Goal: Information Seeking & Learning: Find specific fact

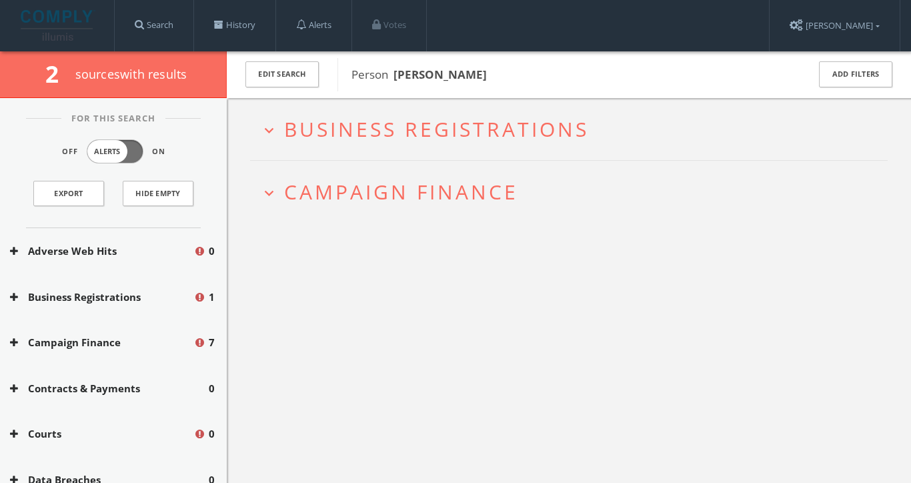
click at [449, 125] on span "Business Registrations" at bounding box center [436, 128] width 305 height 27
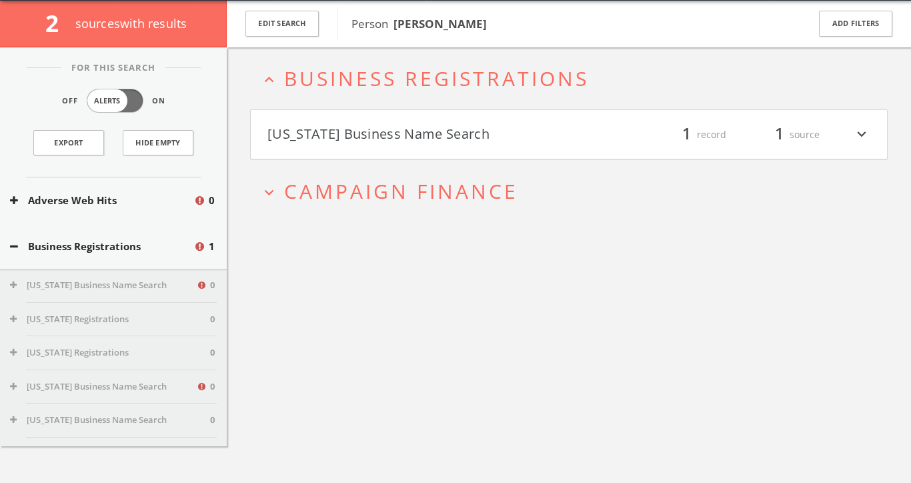
click at [449, 127] on button "[US_STATE] Business Name Search" at bounding box center [417, 134] width 301 height 23
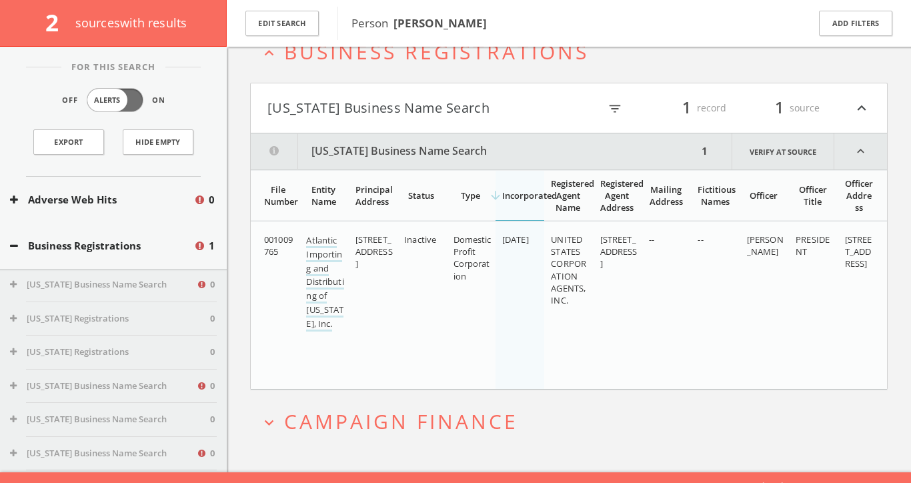
scroll to position [99, 0]
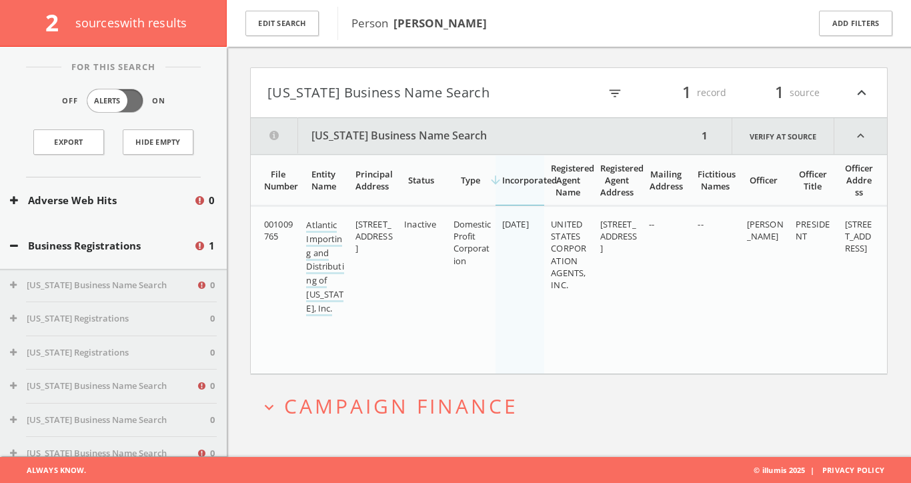
click at [382, 387] on h2 "expand_more Campaign Finance" at bounding box center [568, 406] width 637 height 62
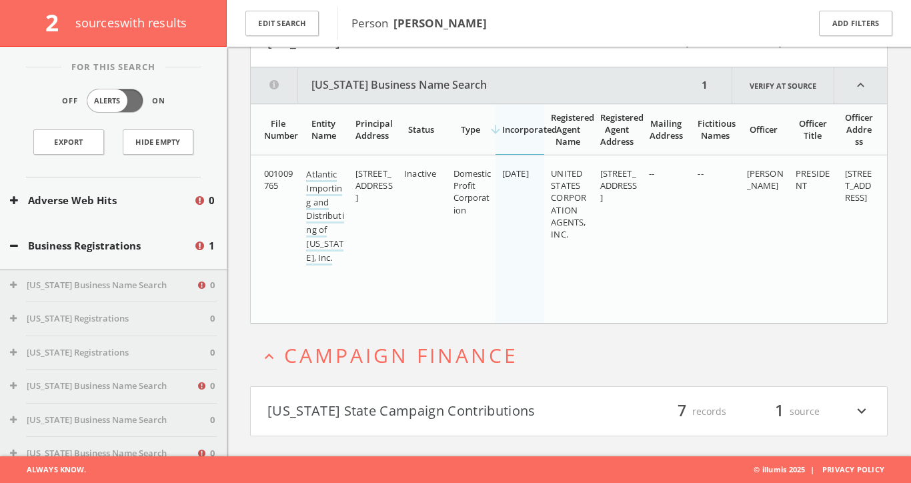
click at [382, 387] on h4 "[US_STATE] State Campaign Contributions filter_list 7 records 1 source expand_m…" at bounding box center [569, 411] width 636 height 49
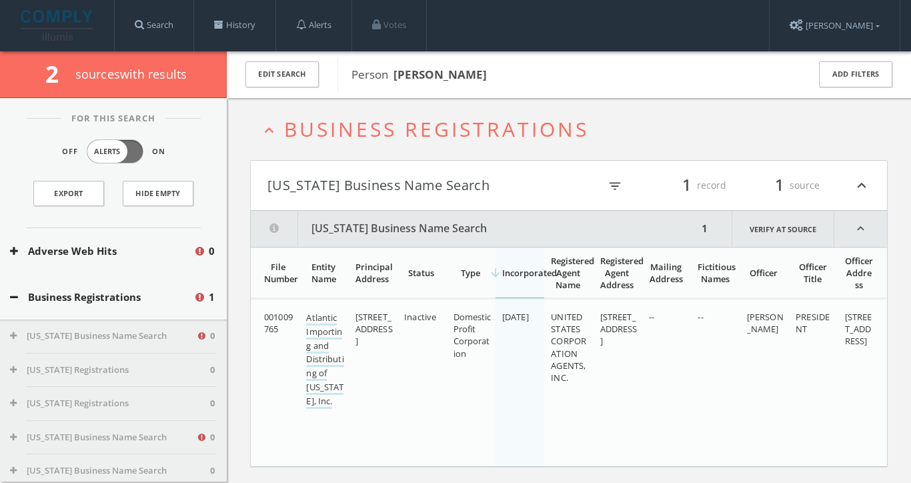
scroll to position [0, 0]
click at [171, 23] on link "Search" at bounding box center [154, 25] width 79 height 51
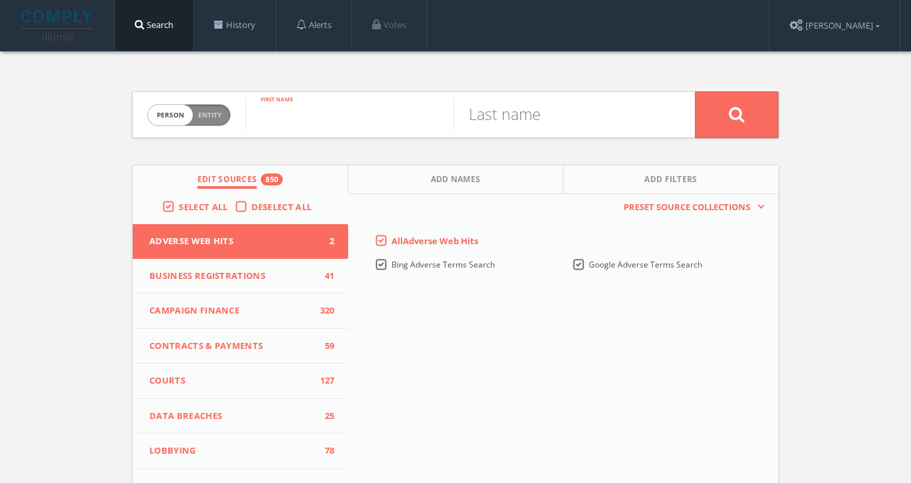
click at [303, 124] on input "text" at bounding box center [349, 114] width 208 height 35
type input "[PERSON_NAME]"
click at [736, 114] on button at bounding box center [736, 114] width 83 height 47
